Goal: Answer question/provide support: Share knowledge or assist other users

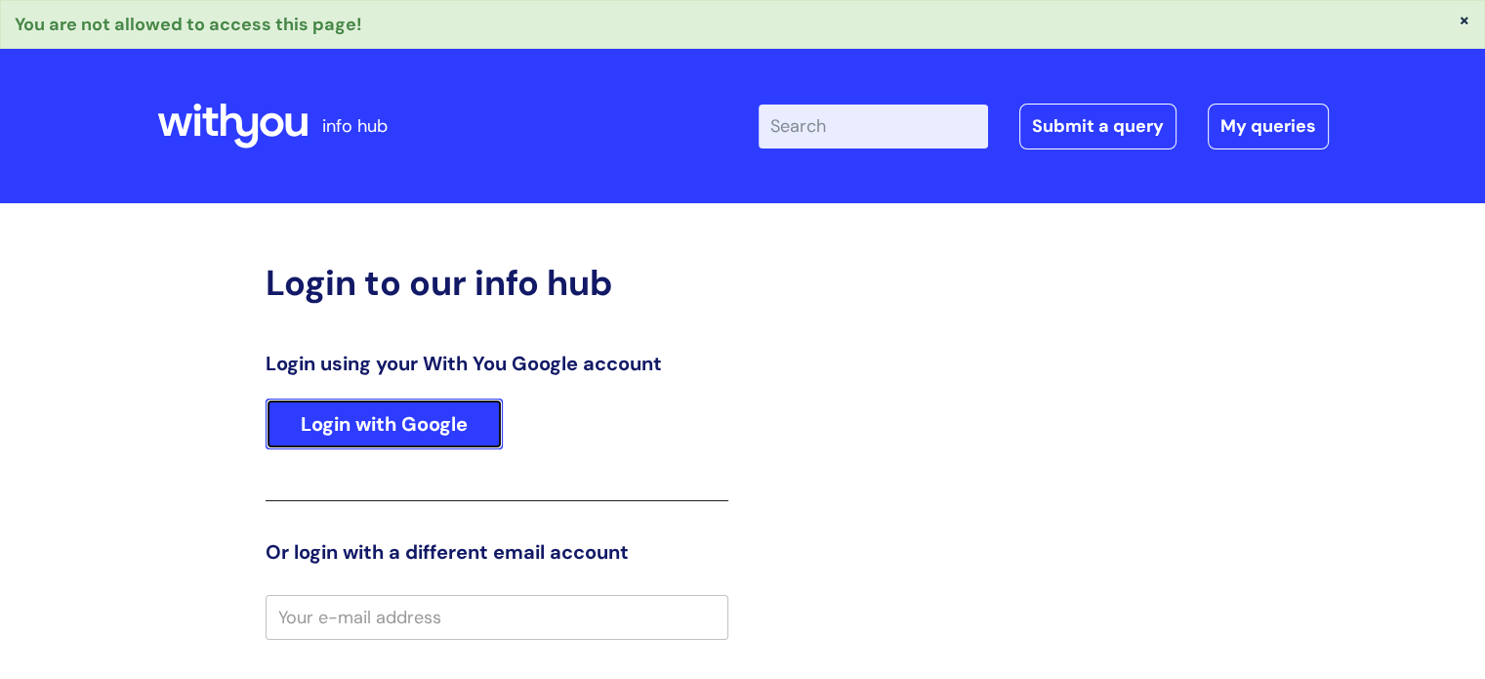
click at [484, 429] on link "Login with Google" at bounding box center [384, 423] width 237 height 51
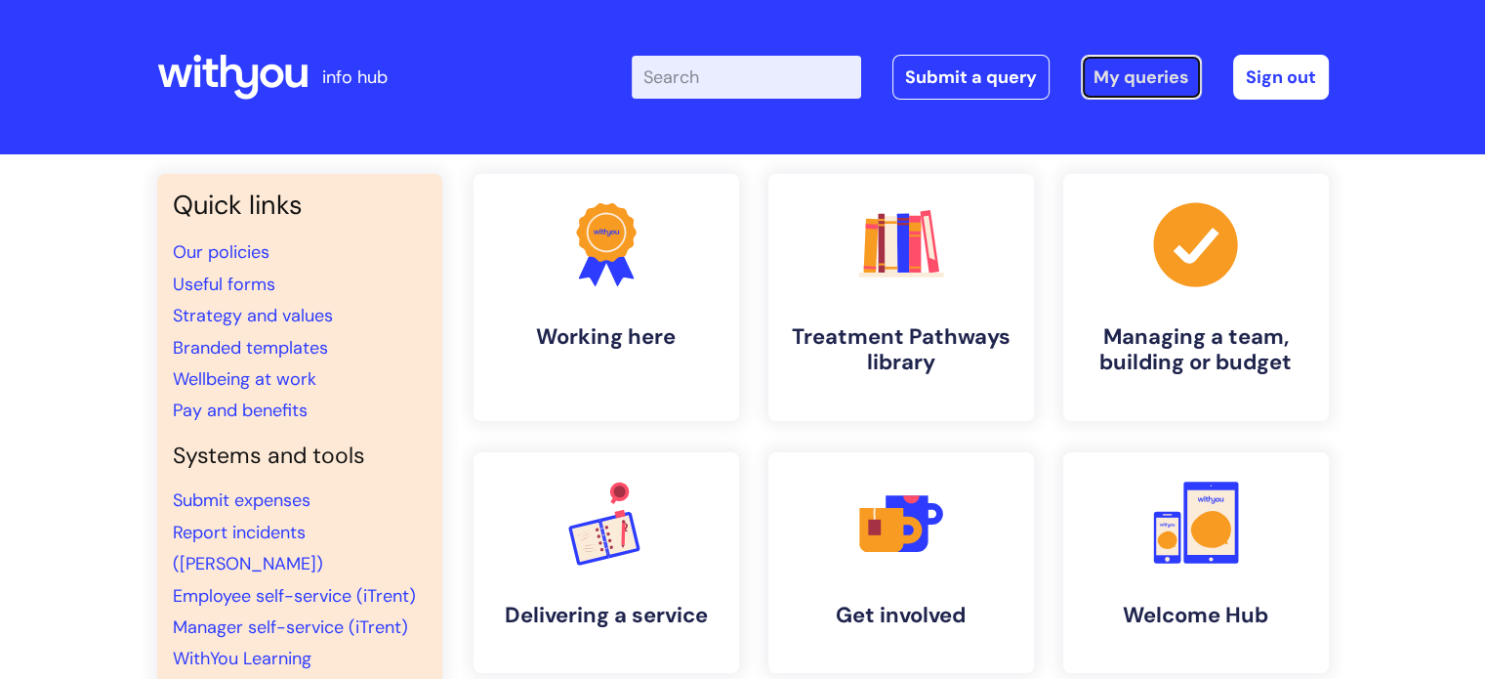
click at [1108, 77] on link "My queries" at bounding box center [1141, 77] width 121 height 45
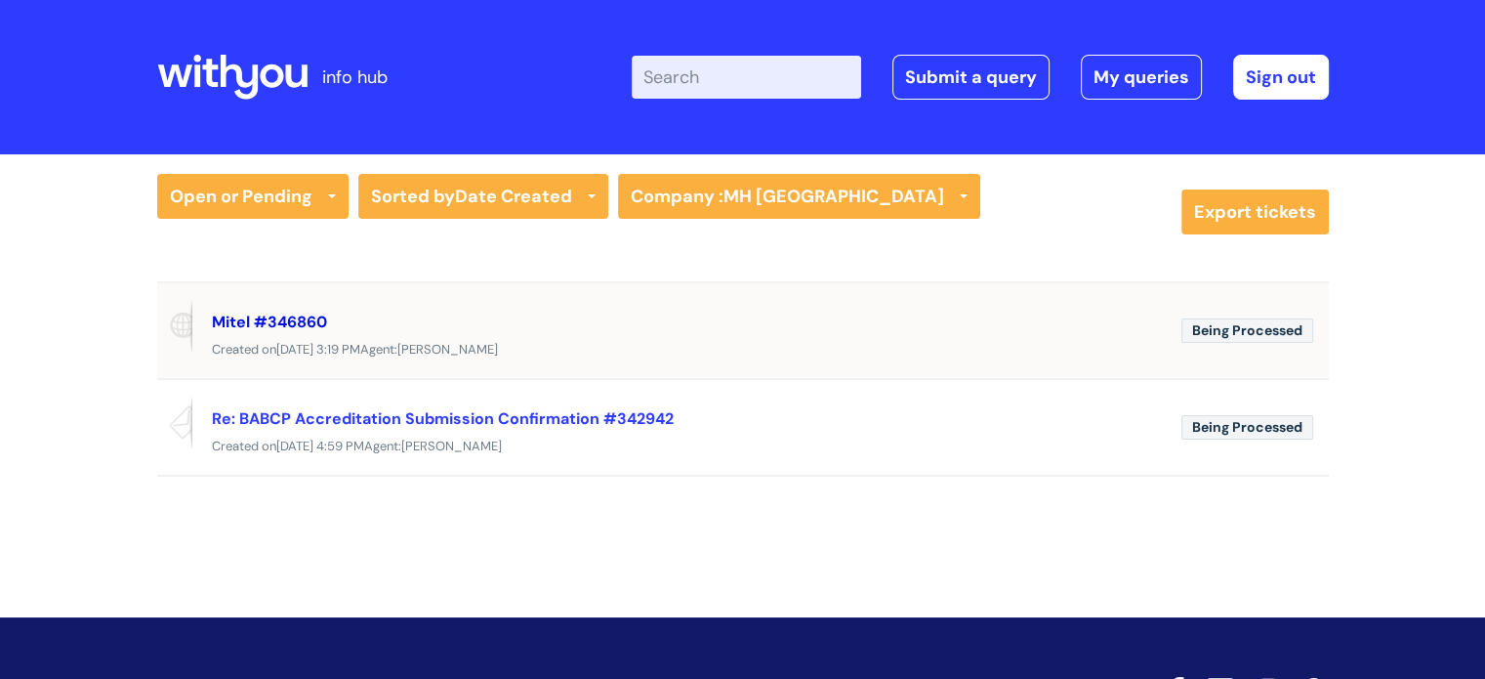
click at [301, 323] on link "Mitel #346860" at bounding box center [269, 321] width 115 height 21
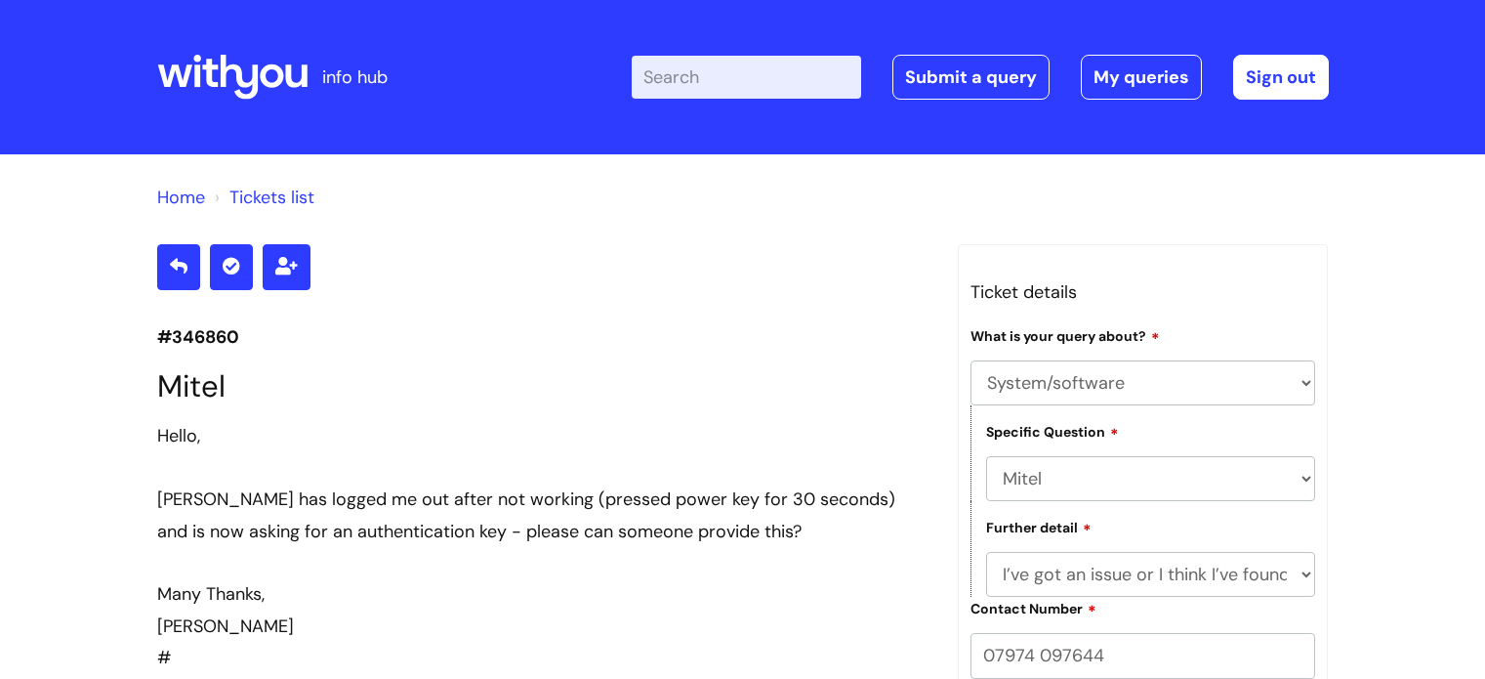
select select "System/software"
select select "Mitel"
select select "I’ve got an issue or I think I’ve found a fault."
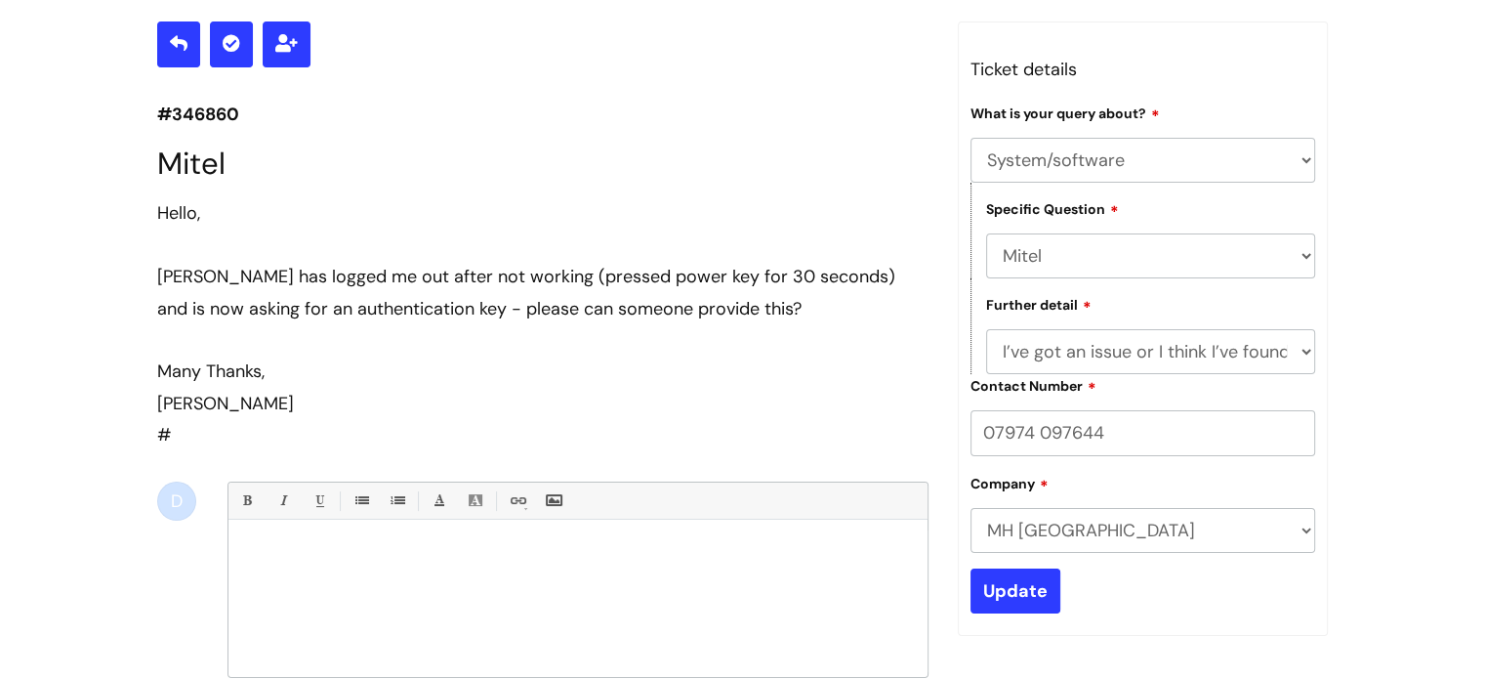
scroll to position [221, 0]
